Goal: Task Accomplishment & Management: Manage account settings

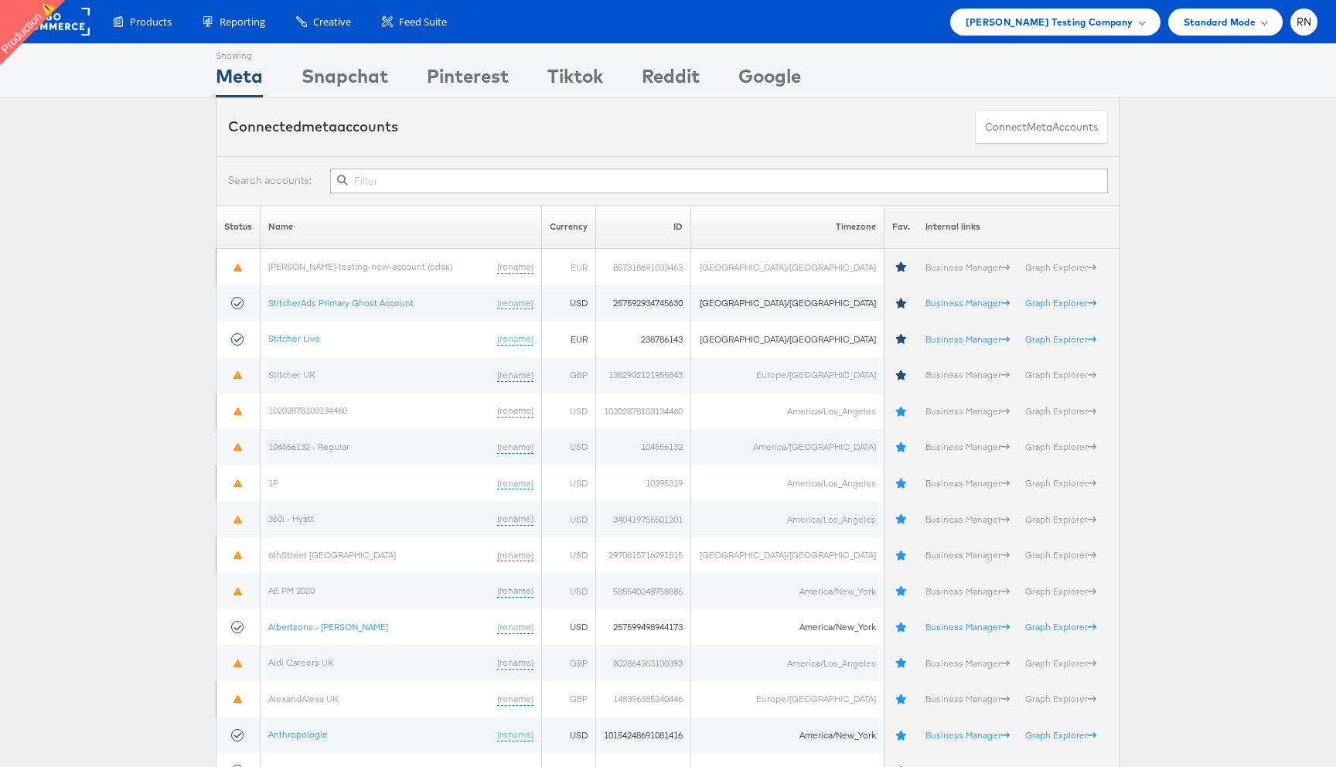
click at [362, 185] on input "text" at bounding box center [719, 181] width 778 height 25
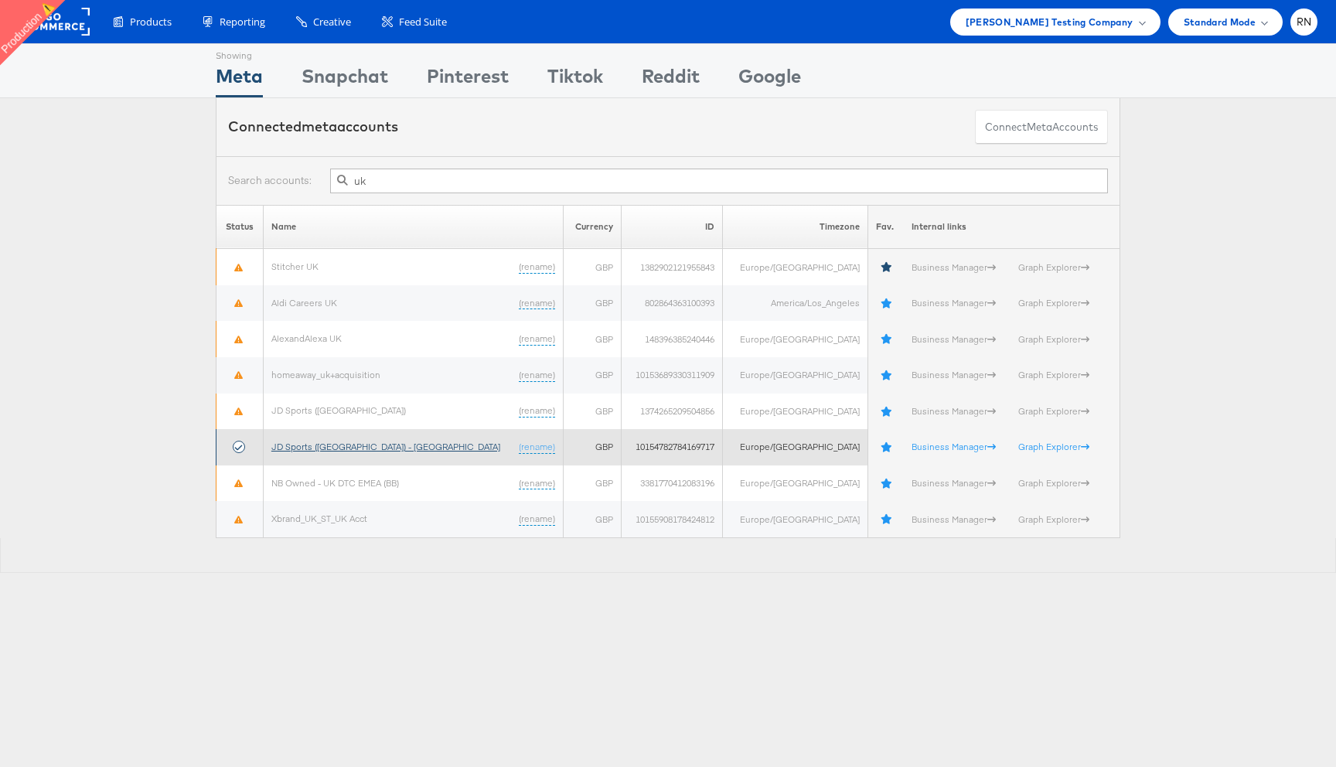
type input "uk"
click at [348, 442] on link "JD Sports (UK) - SA" at bounding box center [385, 447] width 229 height 12
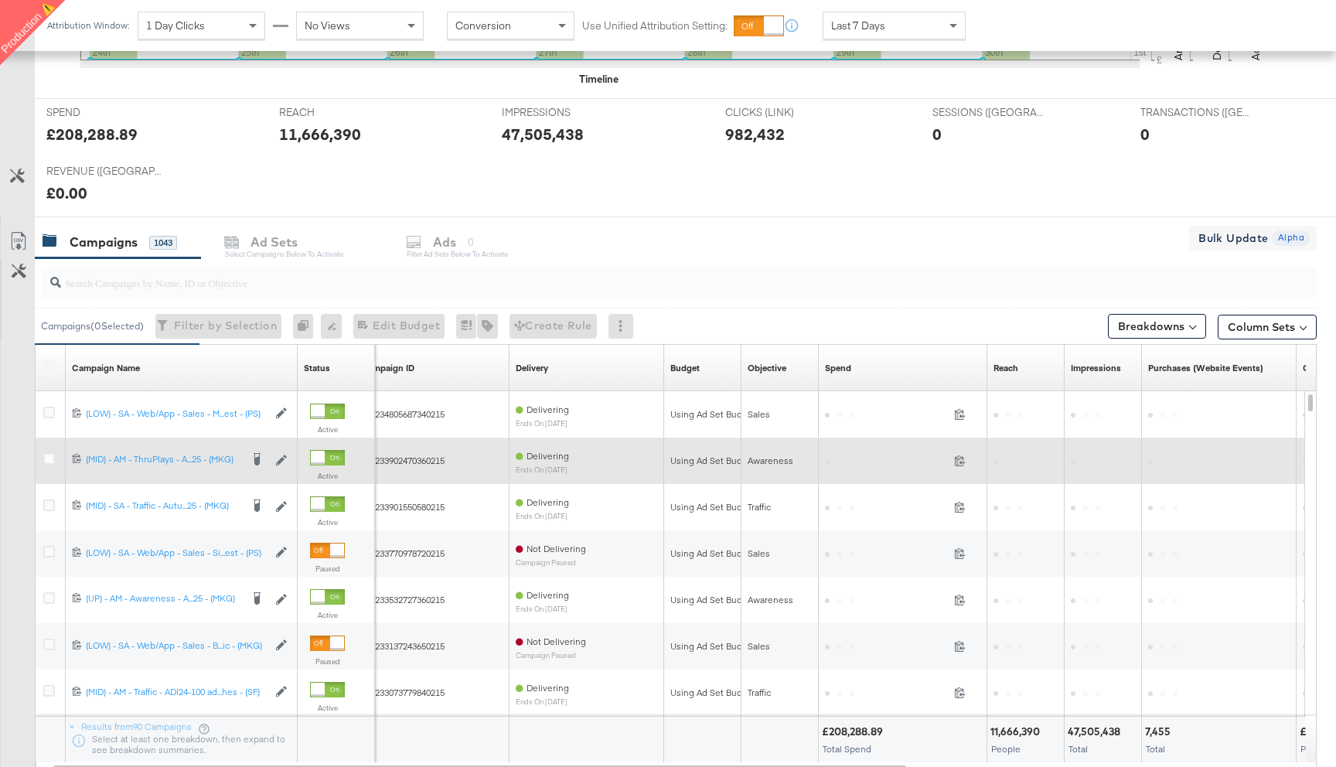
scroll to position [60, 0]
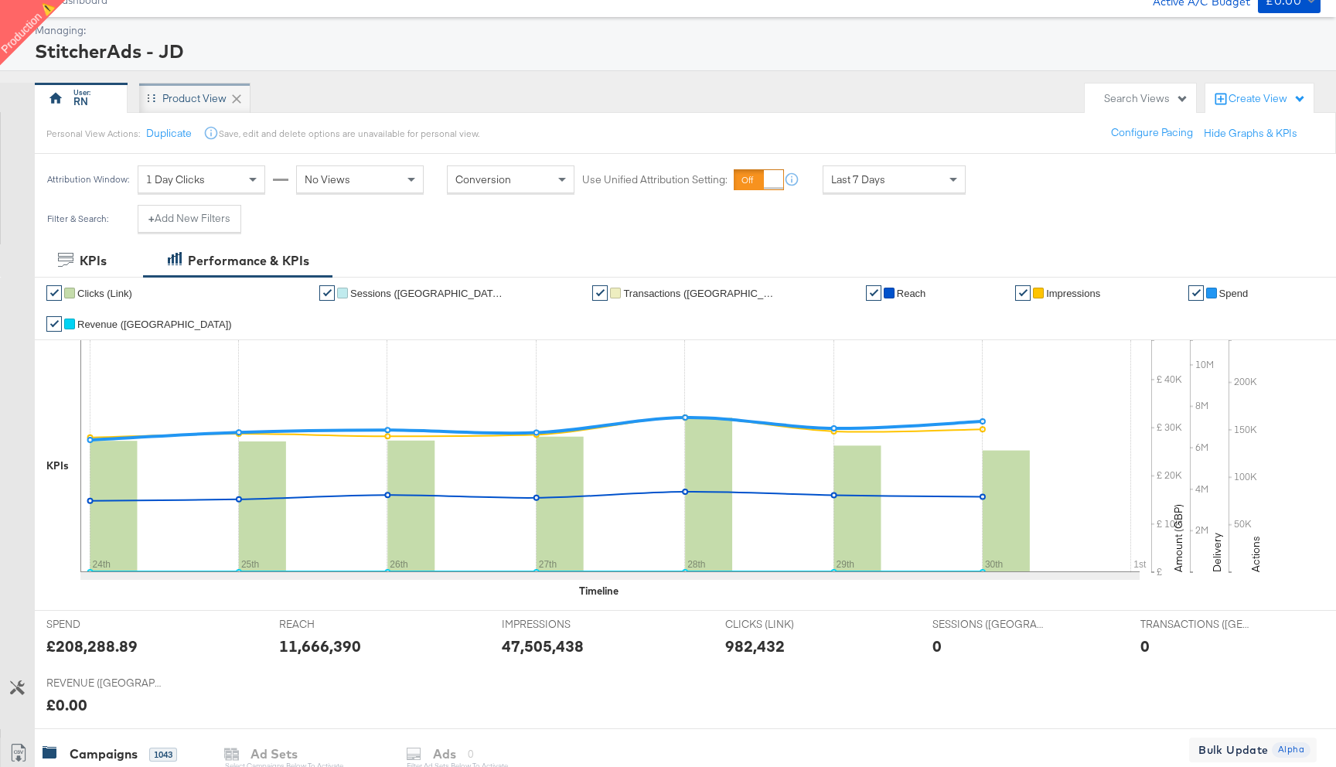
click at [196, 103] on div "Product View" at bounding box center [194, 98] width 64 height 15
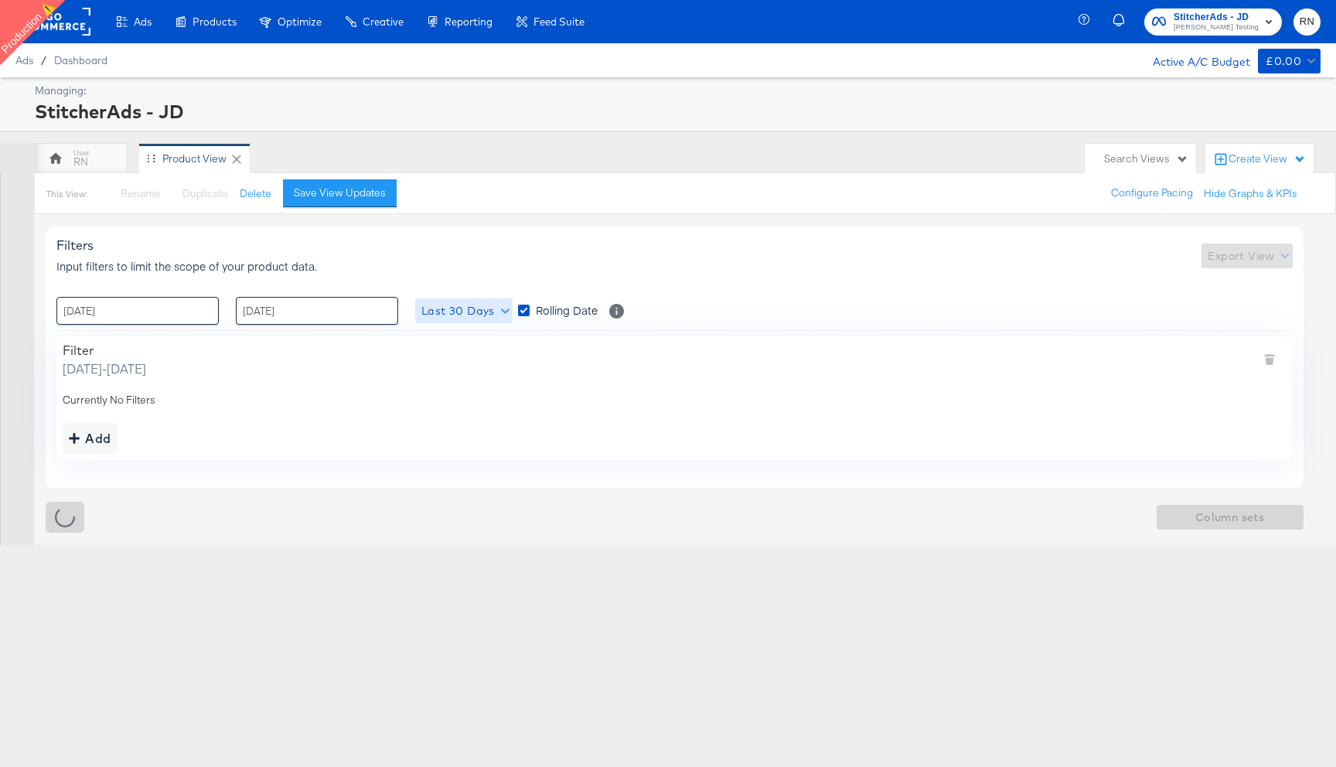
click at [445, 323] on button "Last 30 Days" at bounding box center [463, 311] width 97 height 25
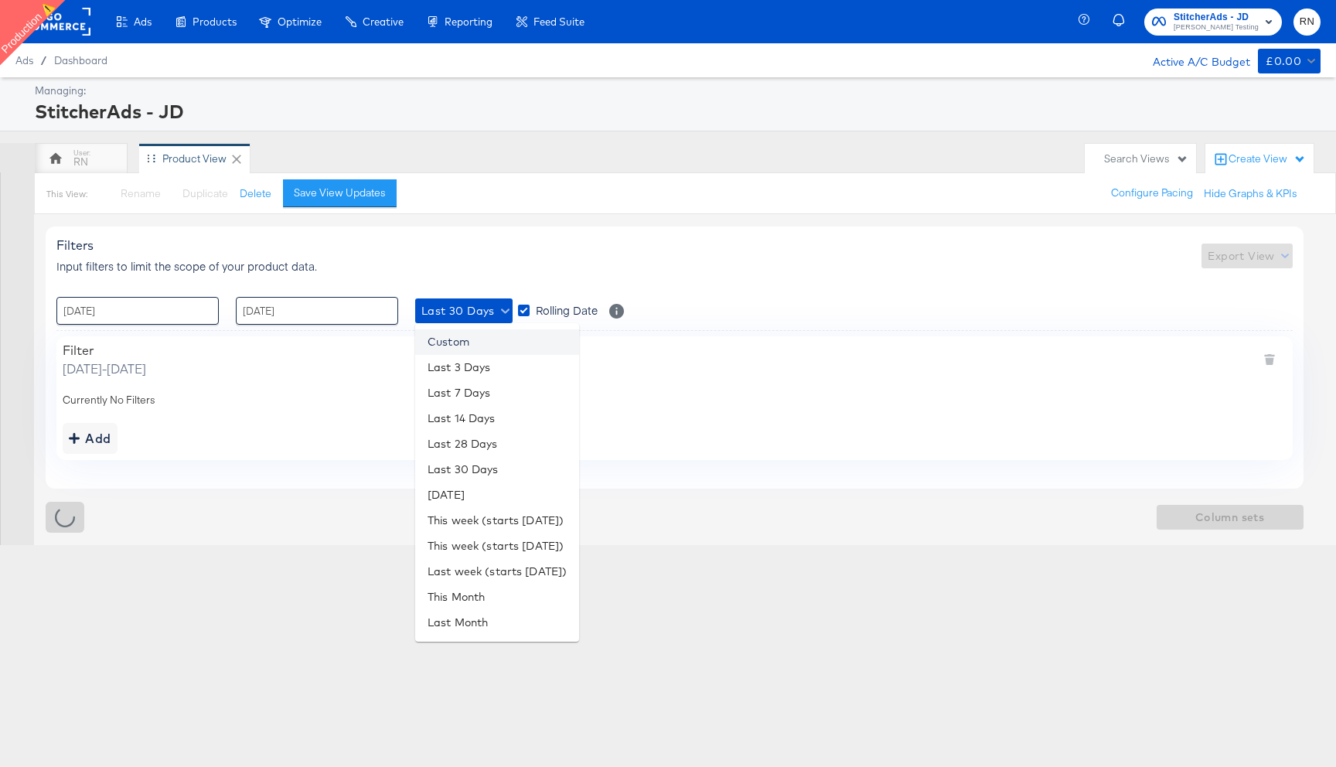
click at [456, 346] on li "Custom" at bounding box center [497, 342] width 164 height 26
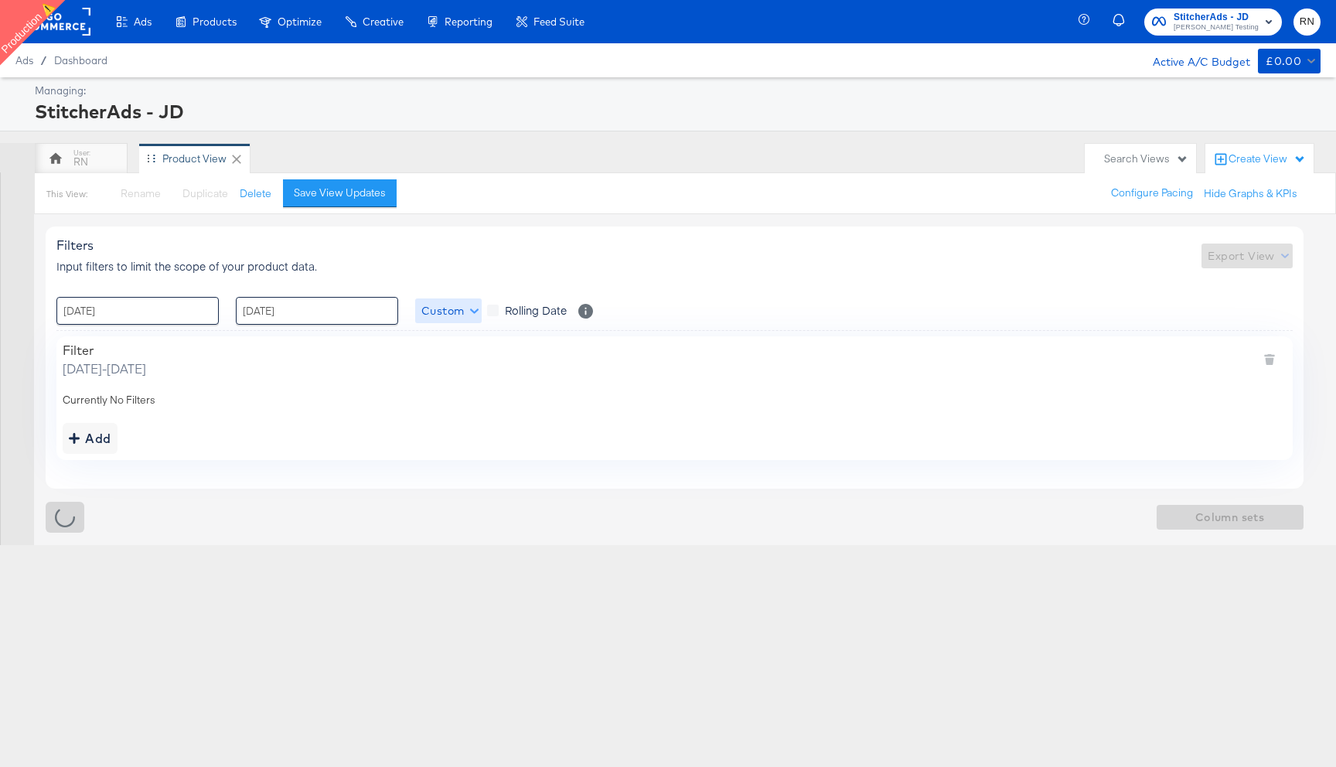
click at [459, 309] on span "Custom" at bounding box center [448, 311] width 54 height 19
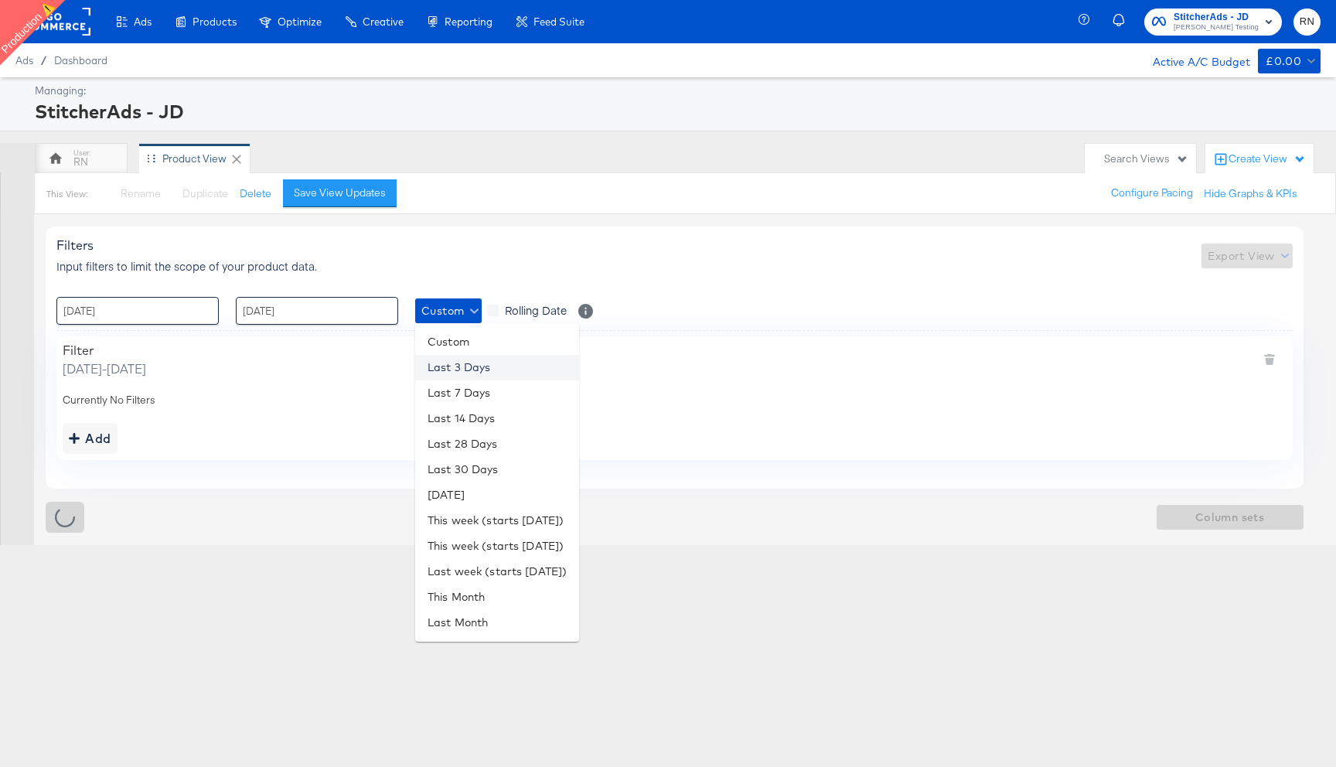
click at [463, 359] on li "Last 3 Days" at bounding box center [497, 368] width 164 height 26
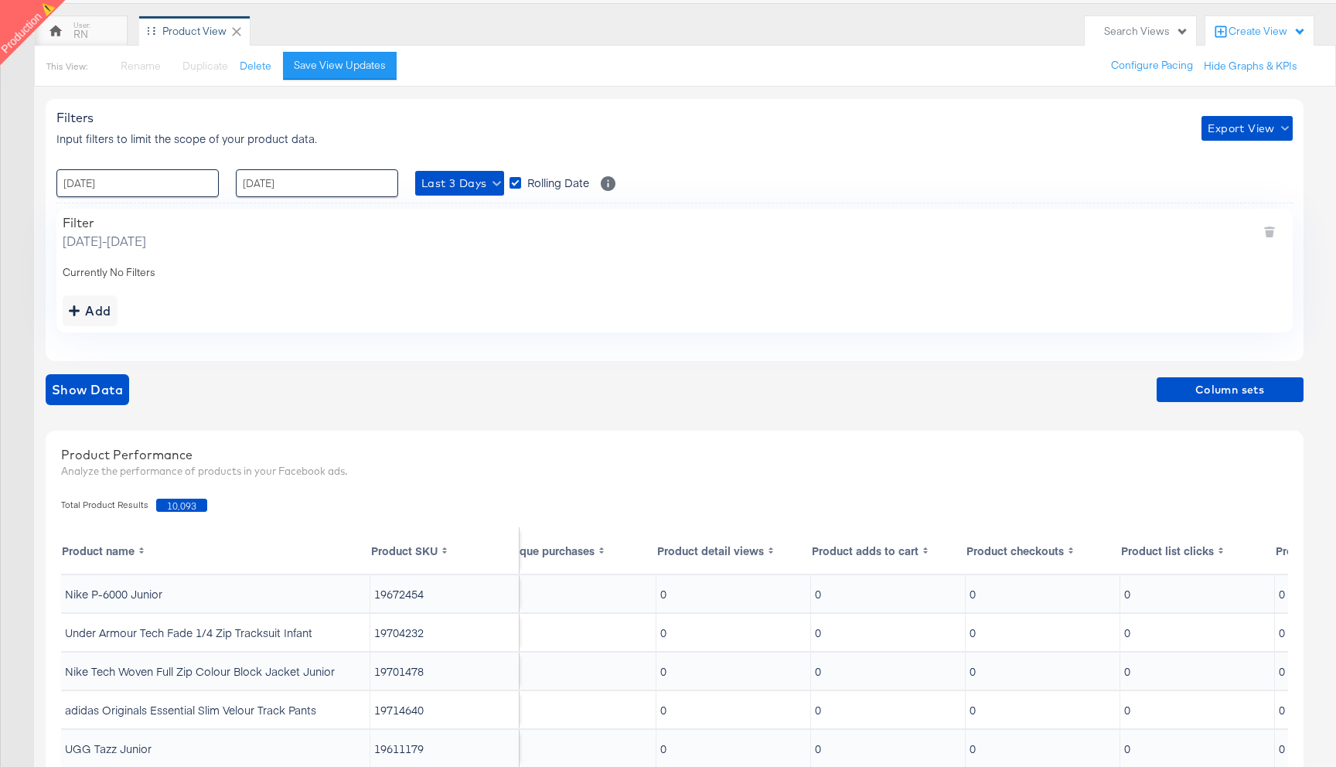
scroll to position [0, 1109]
click at [1210, 396] on span "Column sets" at bounding box center [1230, 390] width 135 height 19
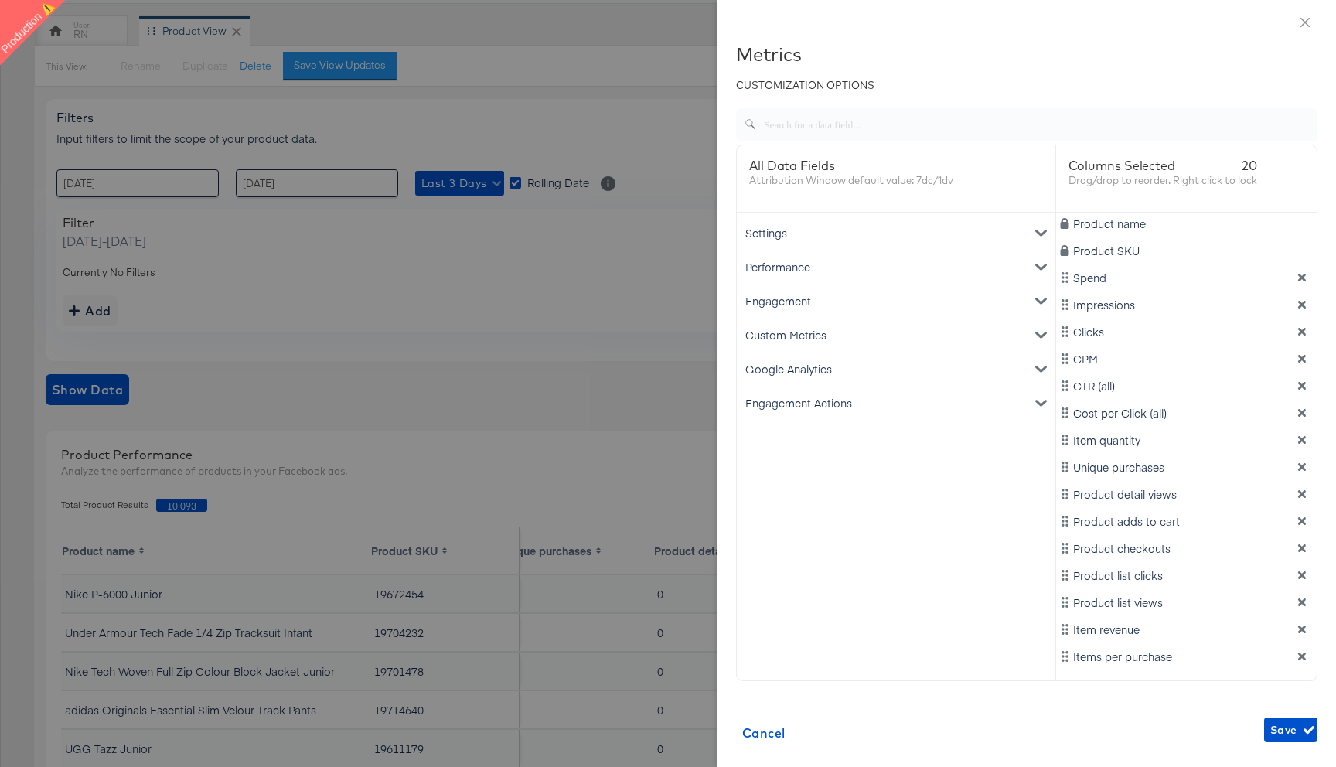
click at [870, 400] on div "Engagement Actions" at bounding box center [896, 403] width 312 height 34
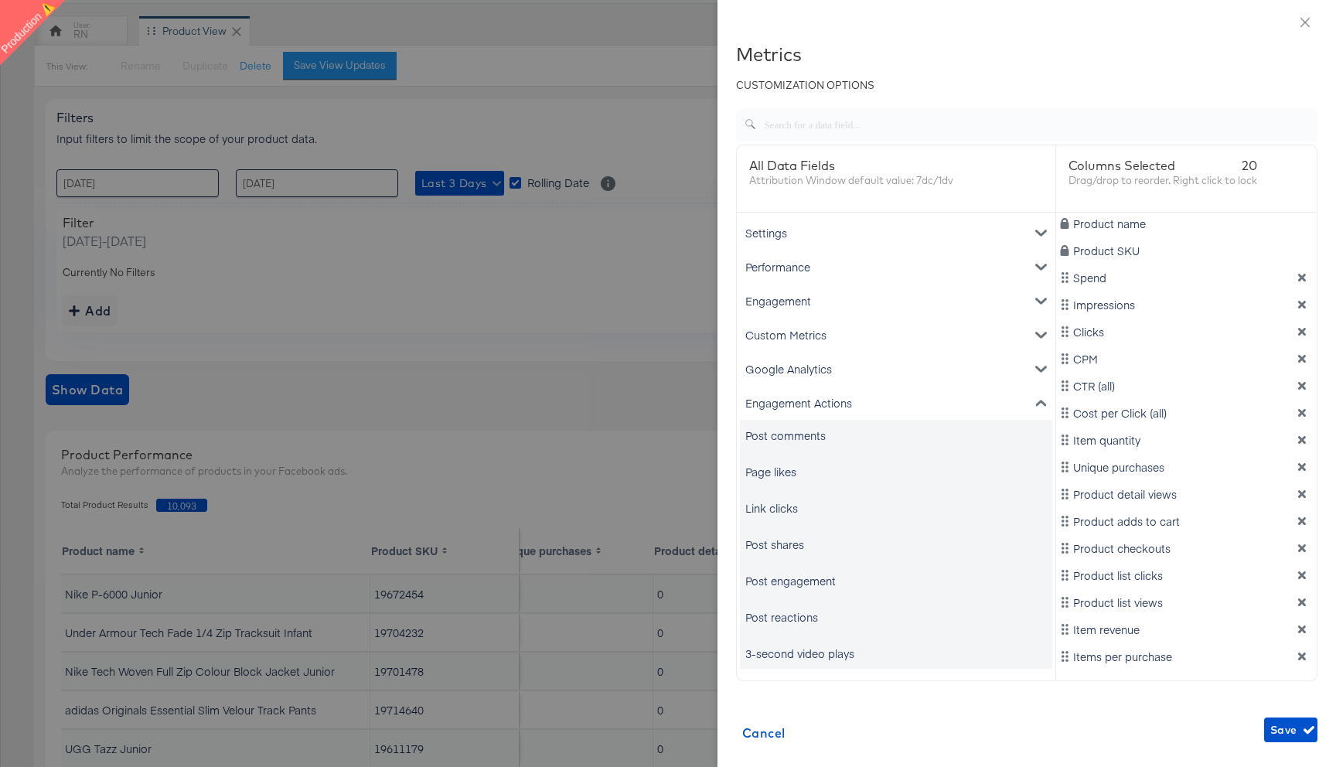
click at [822, 439] on div "Post comments" at bounding box center [786, 435] width 80 height 15
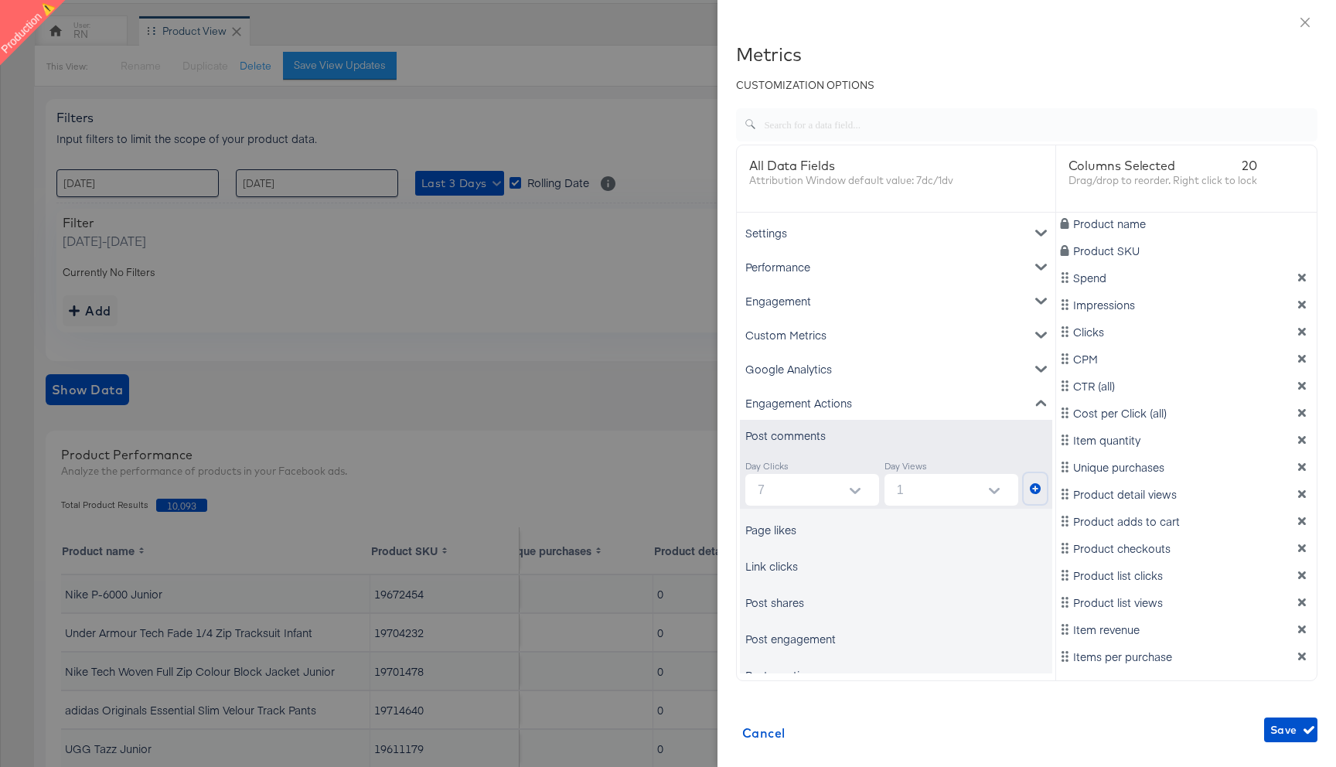
click at [1036, 491] on icon "metrics-list" at bounding box center [1035, 488] width 11 height 11
click at [845, 526] on div "Page likes" at bounding box center [896, 529] width 312 height 31
click at [784, 530] on div "Page likes" at bounding box center [771, 529] width 51 height 15
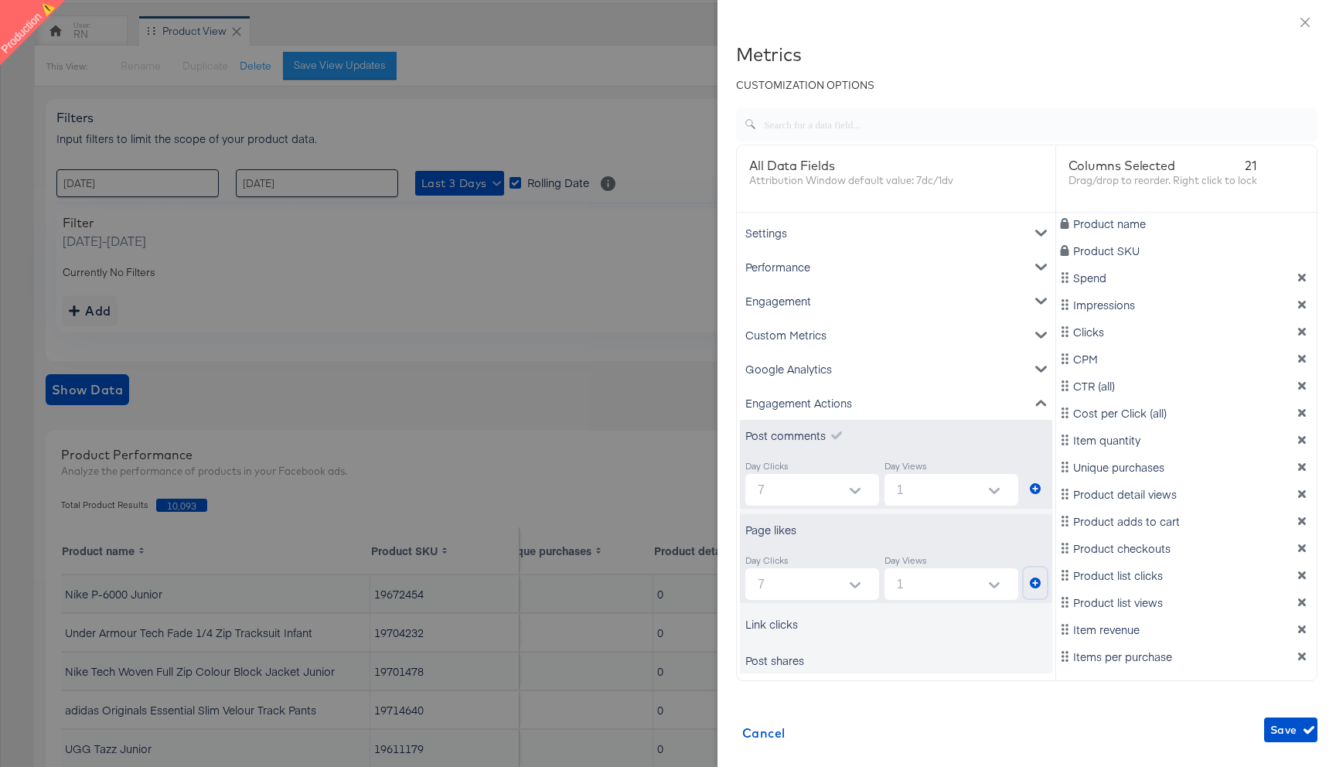
click at [1037, 585] on icon "metrics-list" at bounding box center [1035, 583] width 11 height 11
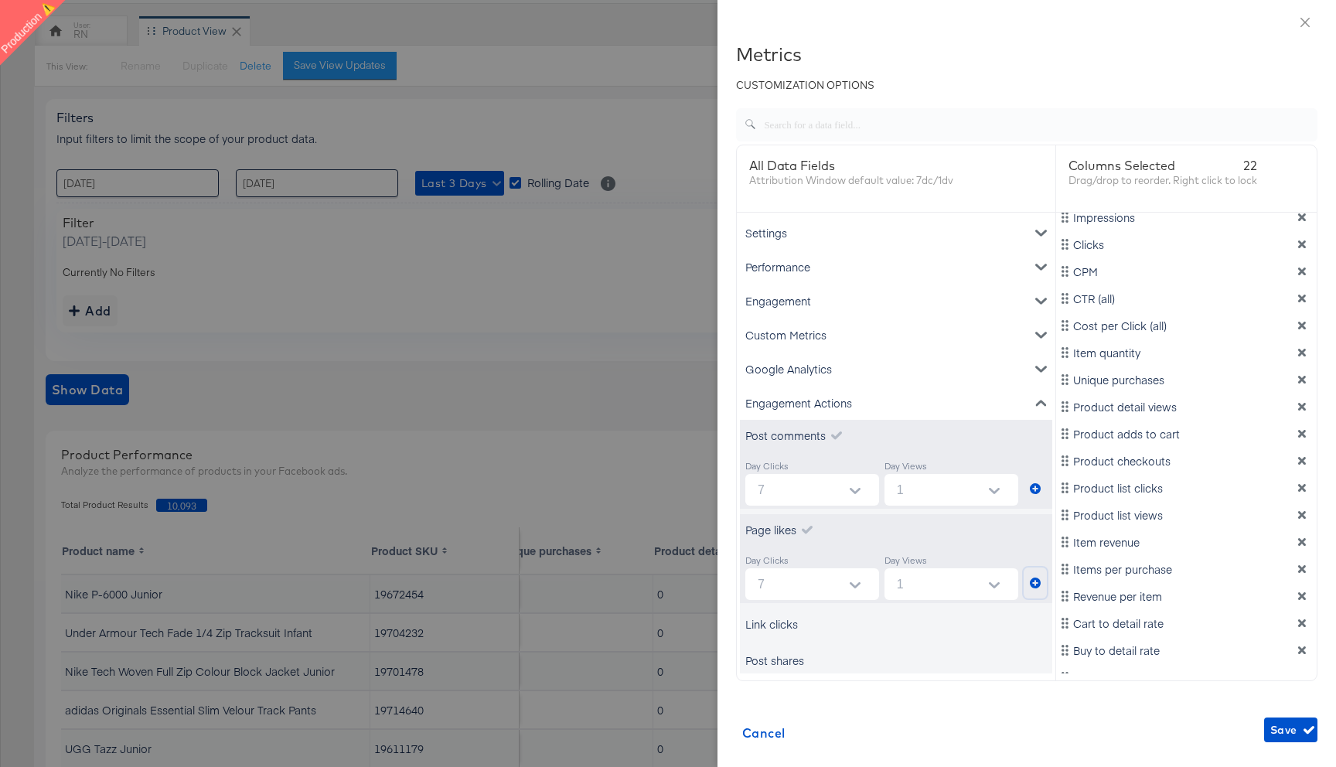
scroll to position [130, 0]
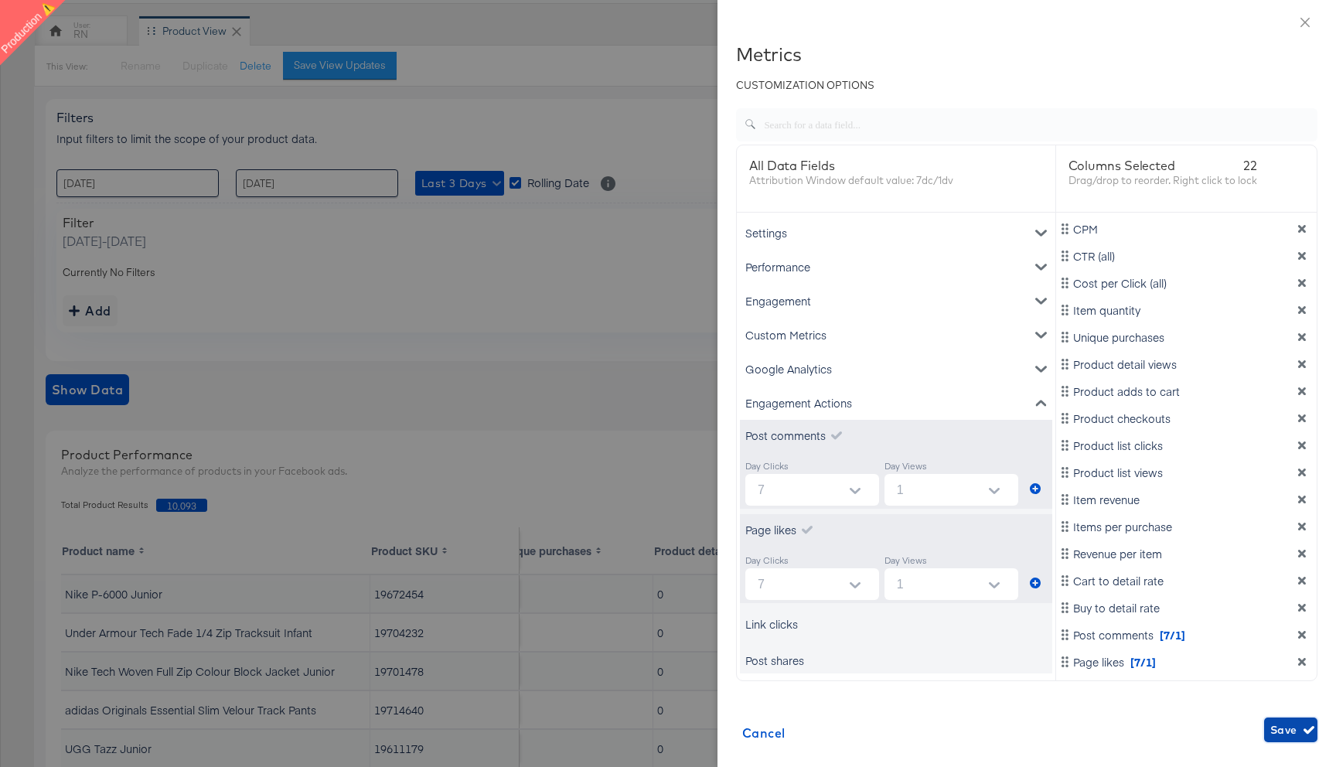
click at [1288, 729] on span "Save" at bounding box center [1291, 730] width 41 height 19
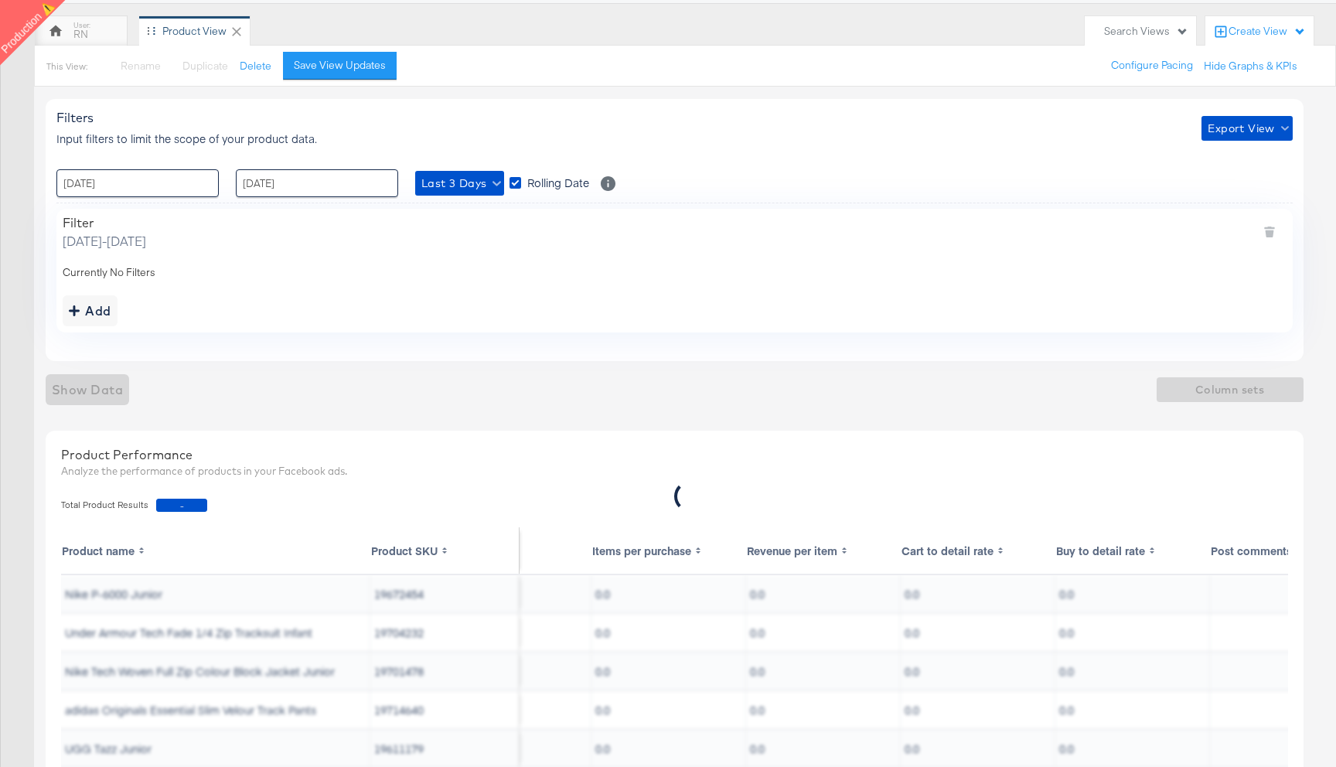
scroll to position [0, 2330]
